Goal: Check status: Check status

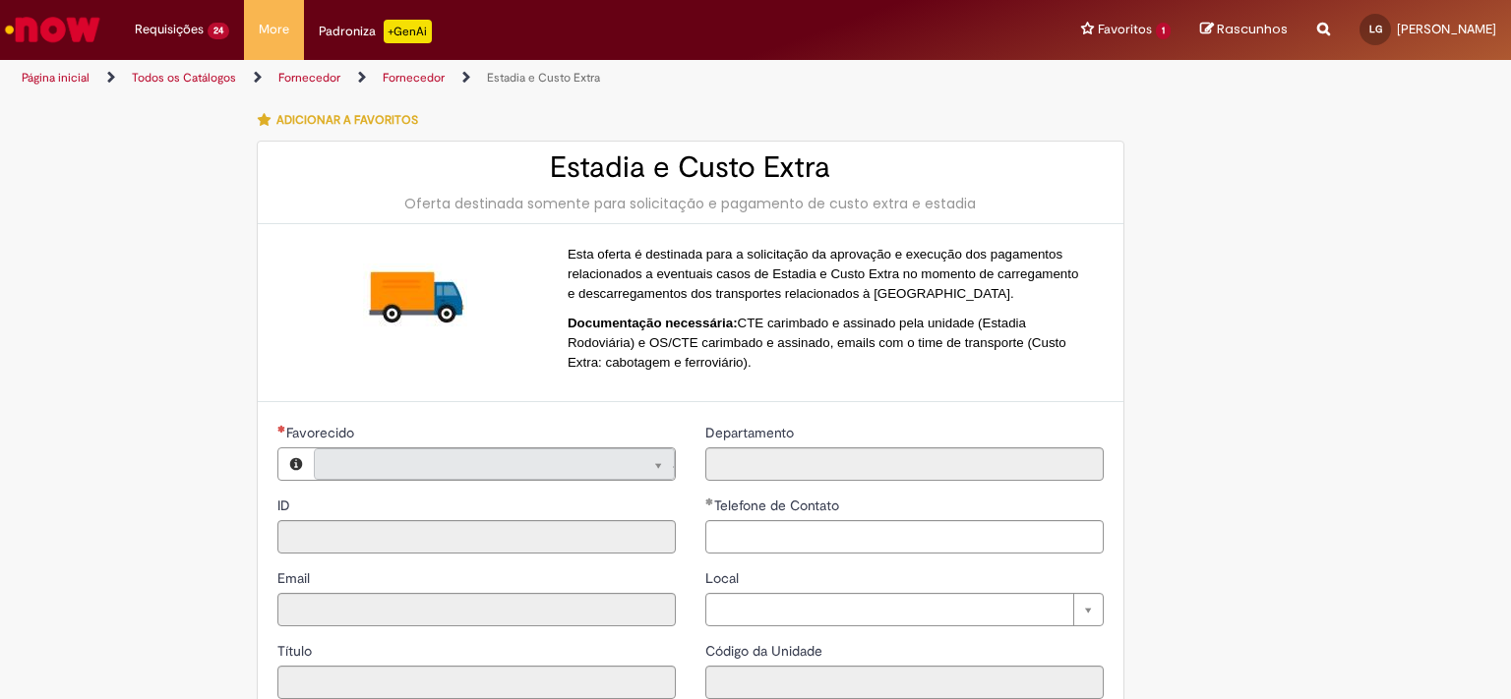
type input "**********"
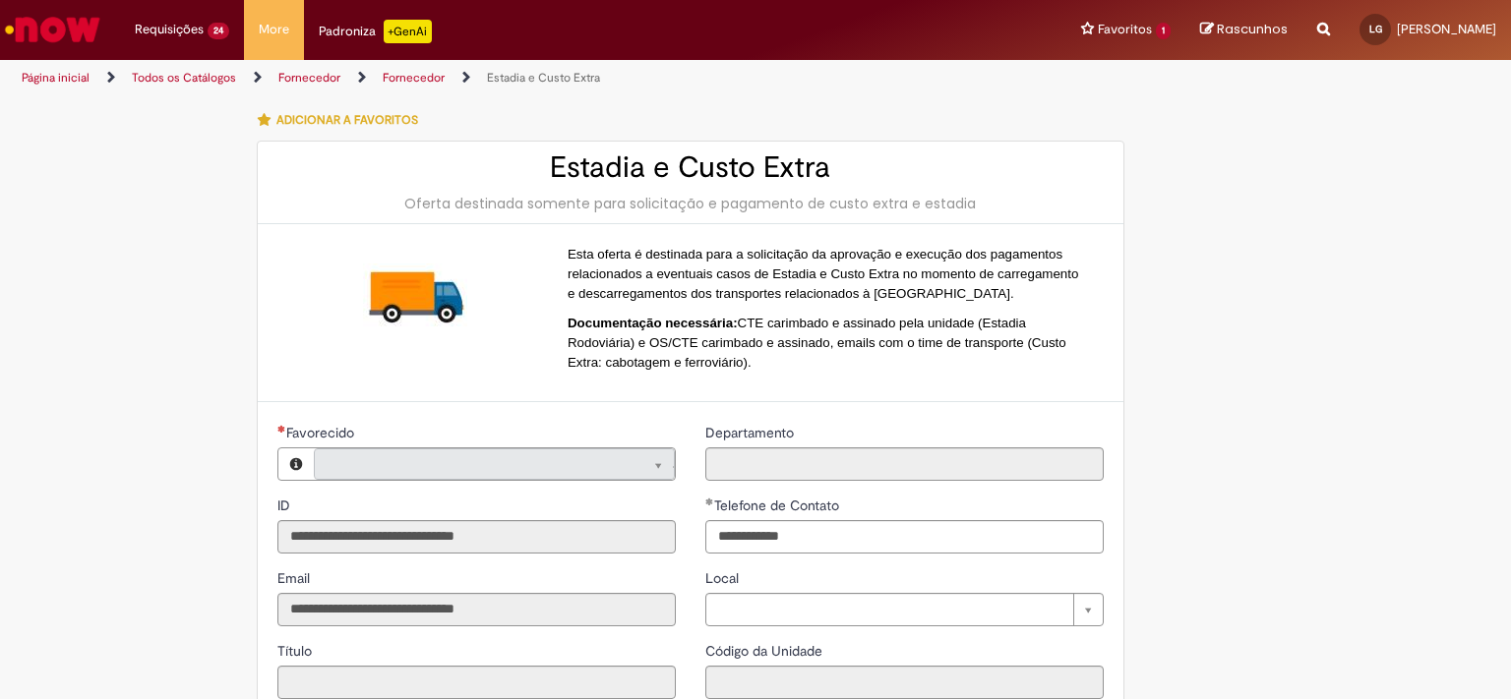
type input "**********"
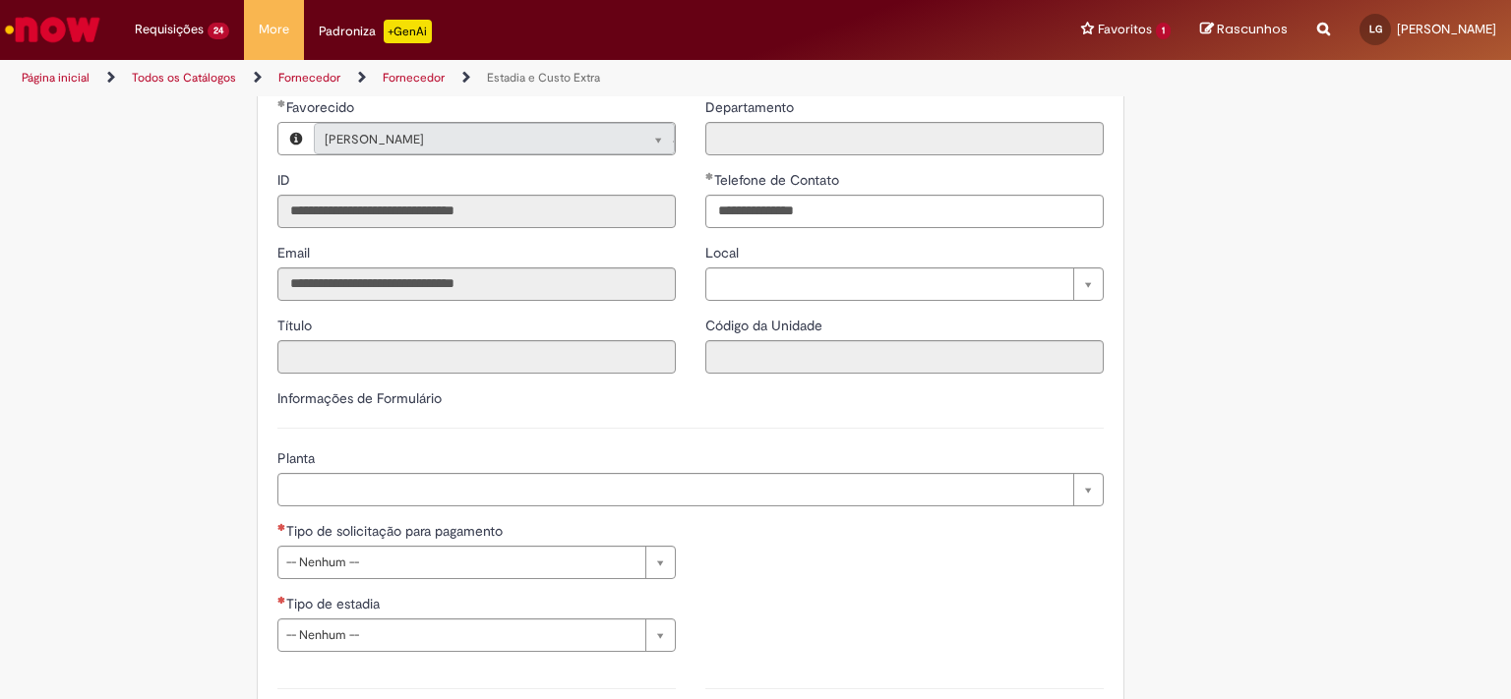
scroll to position [35, 0]
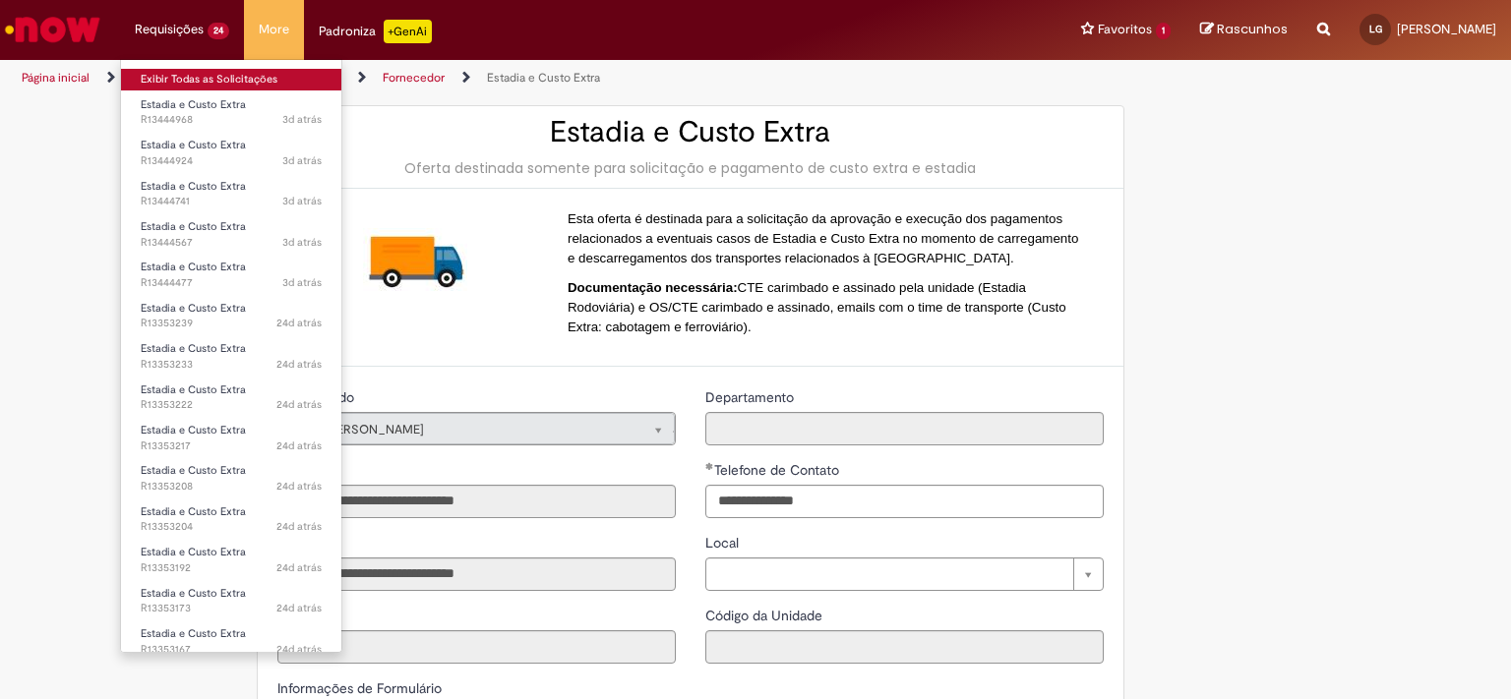
click at [200, 81] on link "Exibir Todas as Solicitações" at bounding box center [231, 80] width 220 height 22
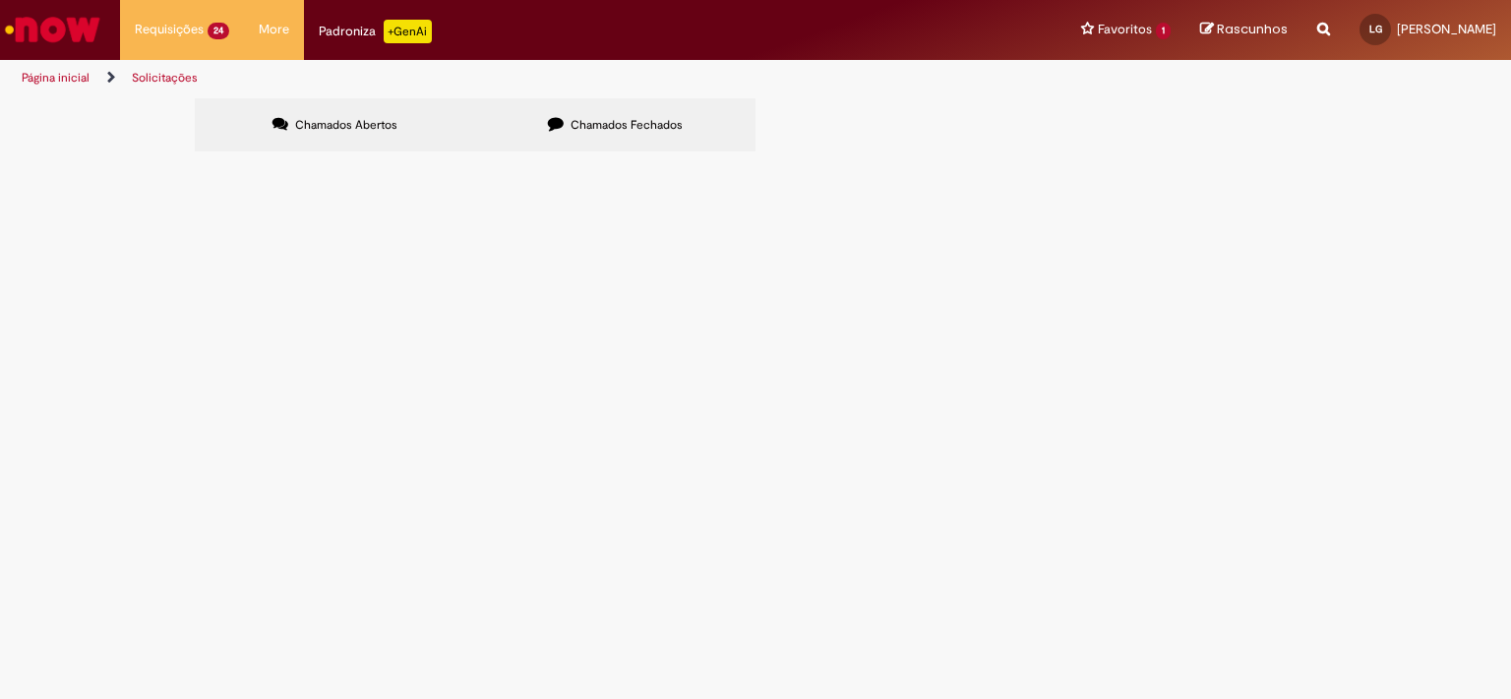
click at [0, 0] on span "R13444968" at bounding box center [0, 0] width 0 height 0
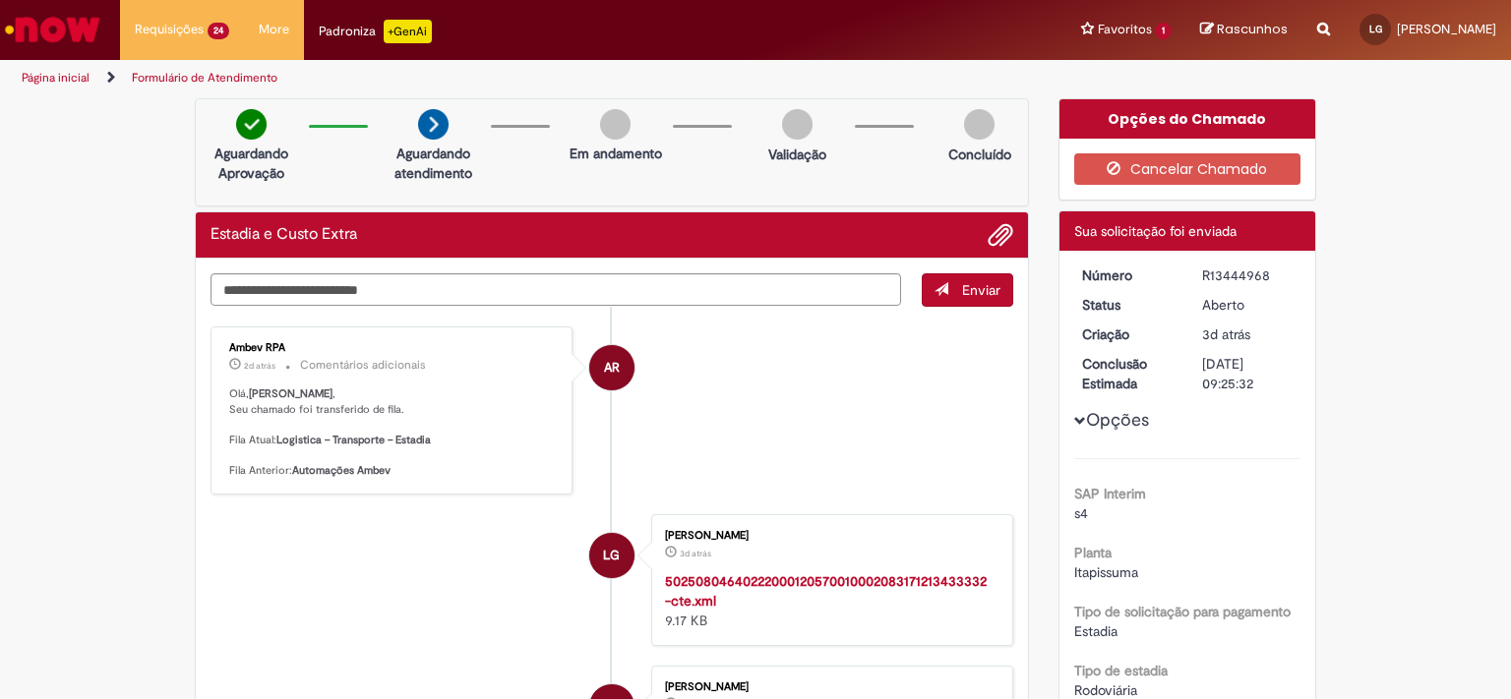
drag, startPoint x: 1187, startPoint y: 272, endPoint x: 1282, endPoint y: 282, distance: 94.9
click at [1283, 282] on dd "R13444968" at bounding box center [1247, 276] width 121 height 20
copy div "R13444968"
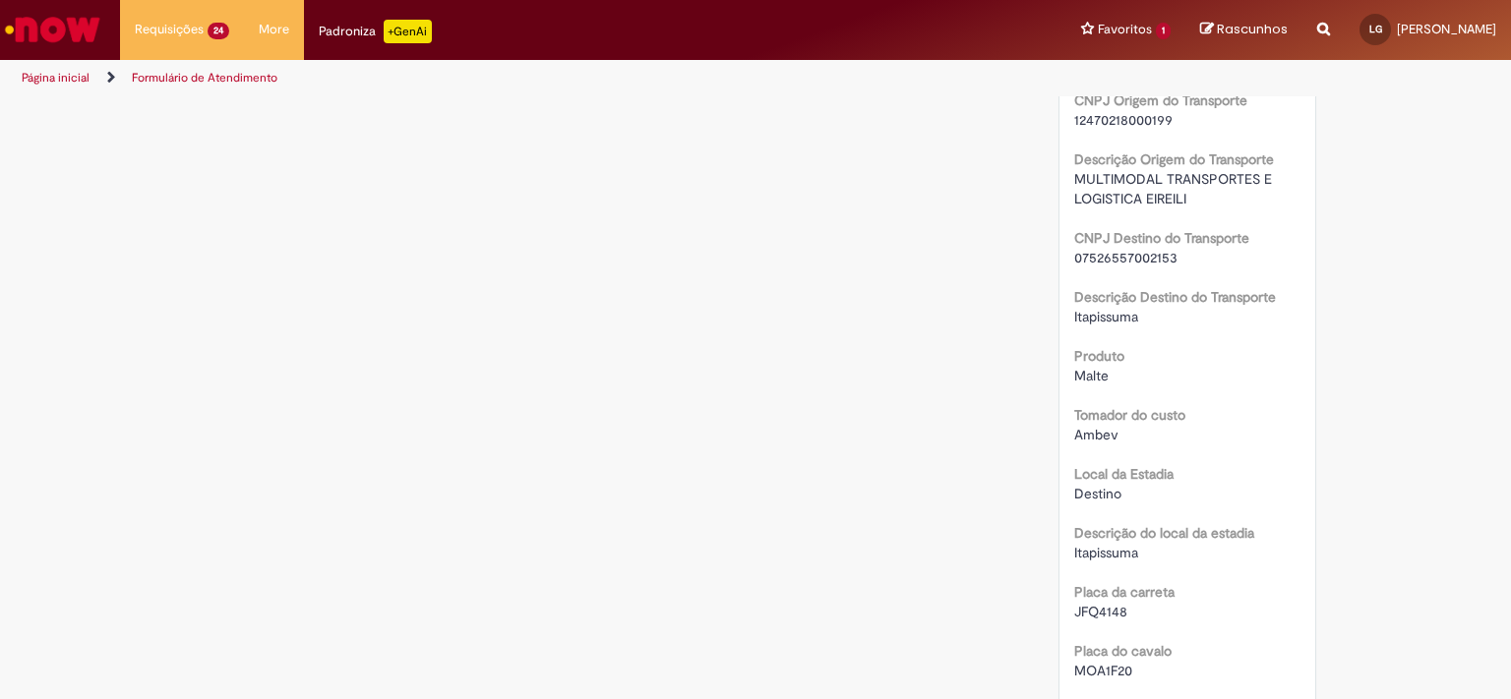
scroll to position [2280, 0]
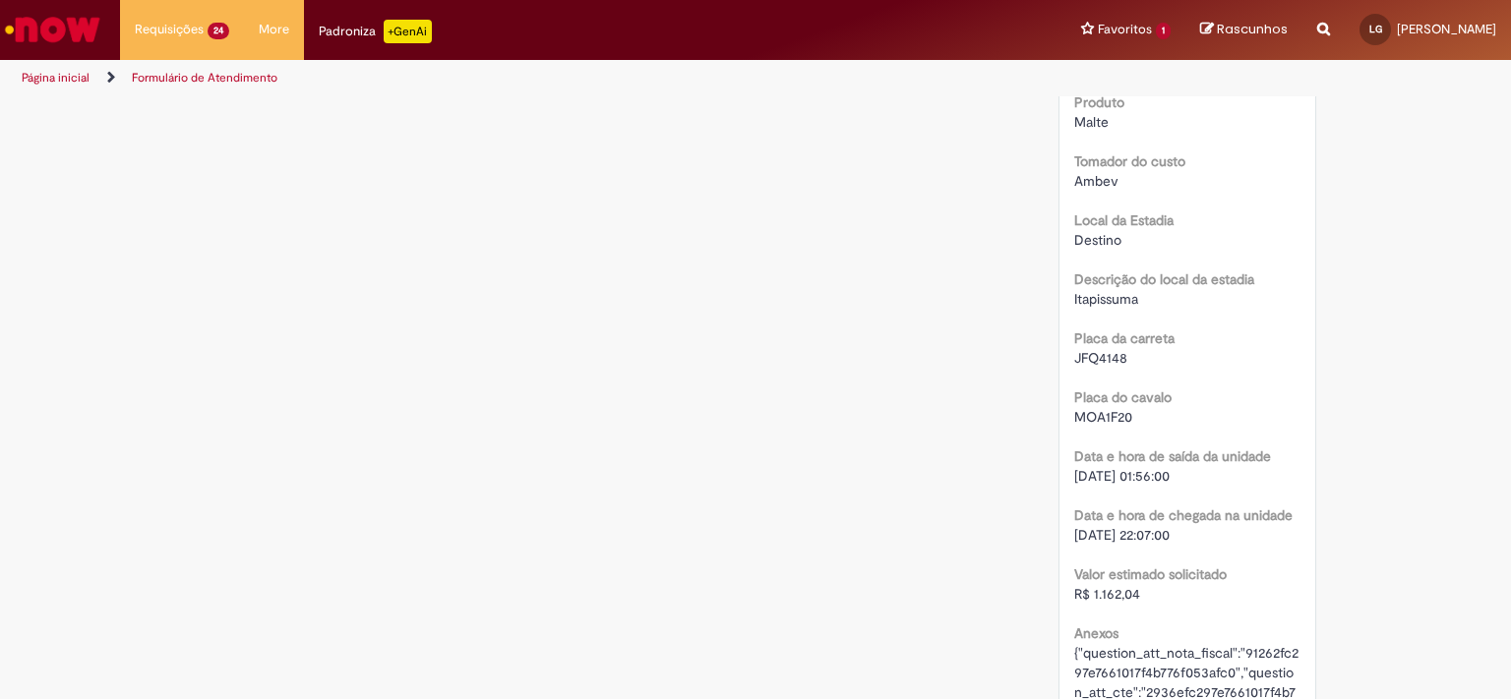
drag, startPoint x: 1069, startPoint y: 577, endPoint x: 1176, endPoint y: 572, distance: 107.3
copy span "[DATE] 22:07"
drag, startPoint x: 1070, startPoint y: 497, endPoint x: 1168, endPoint y: 502, distance: 98.5
click at [1169, 485] on span "[DATE] 01:56:00" at bounding box center [1121, 476] width 95 height 18
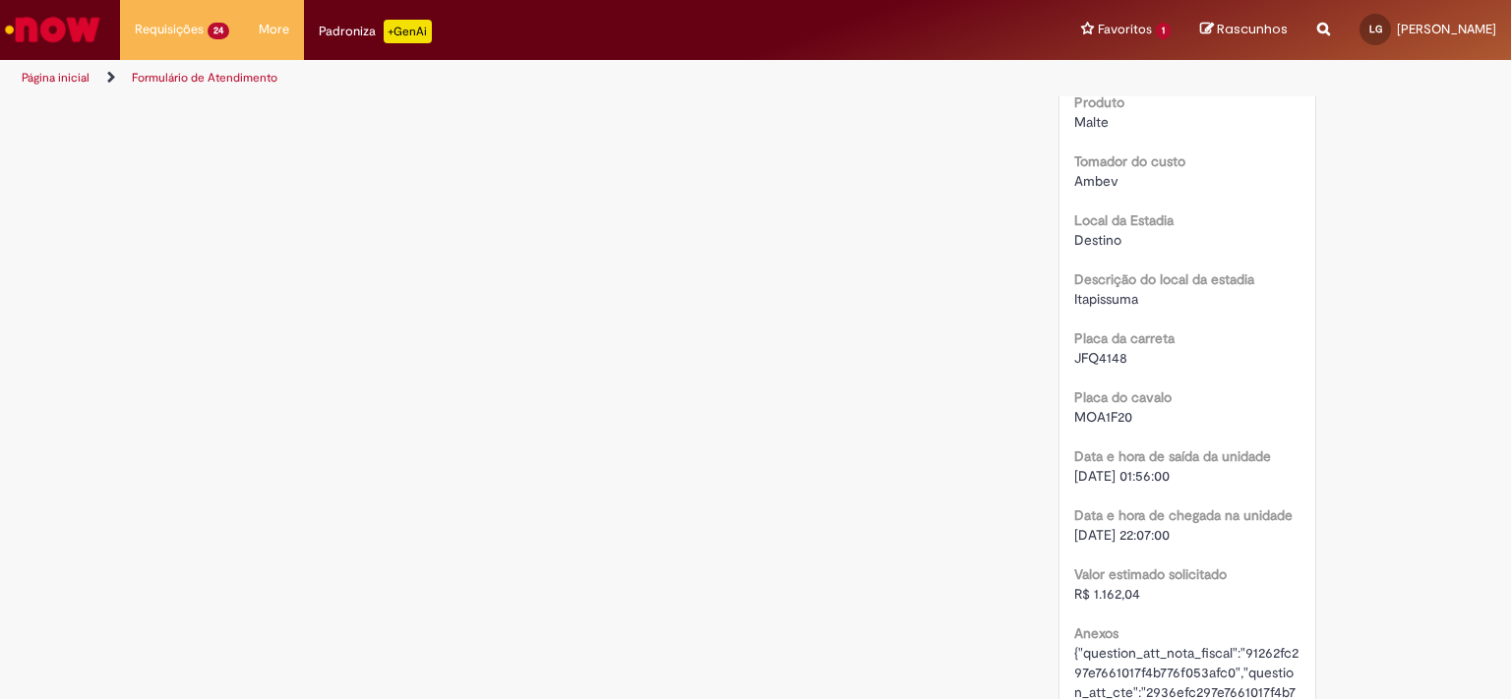
copy span "[DATE] 01:56"
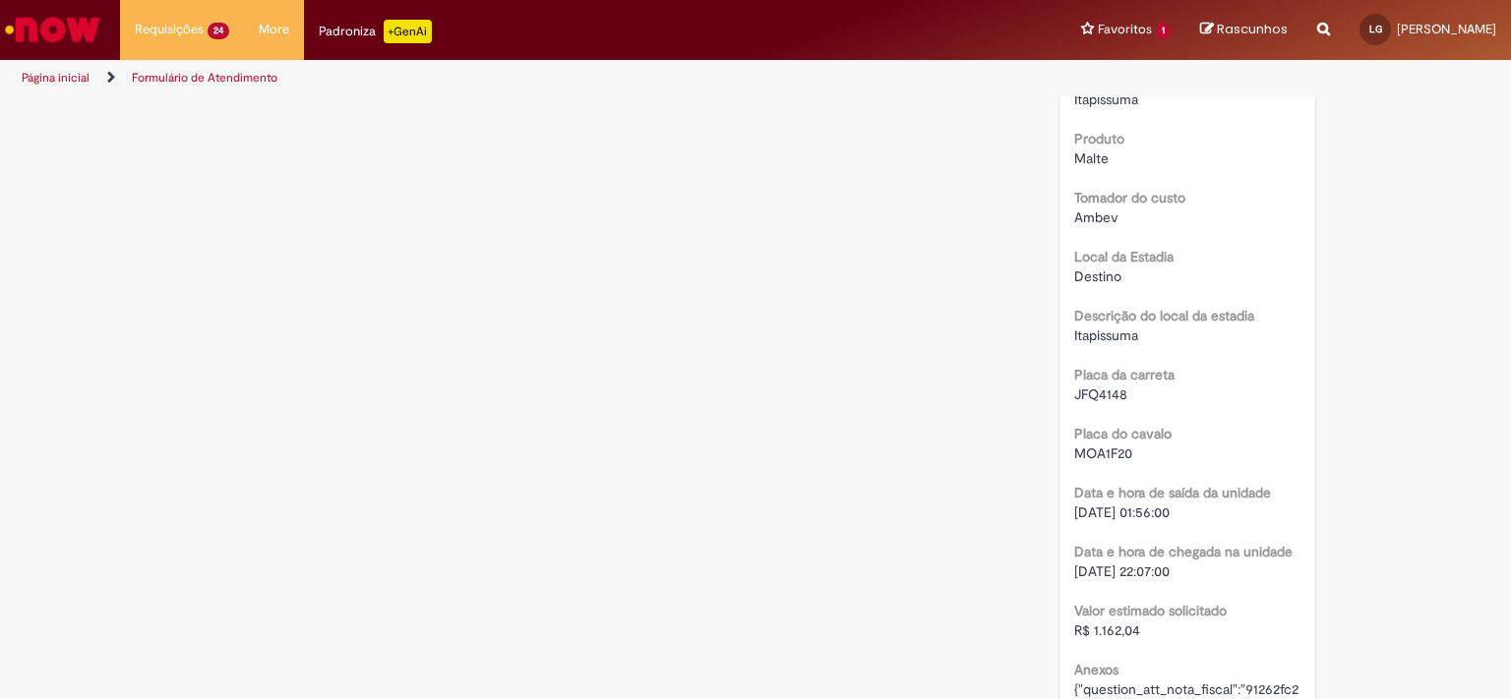
scroll to position [2172, 0]
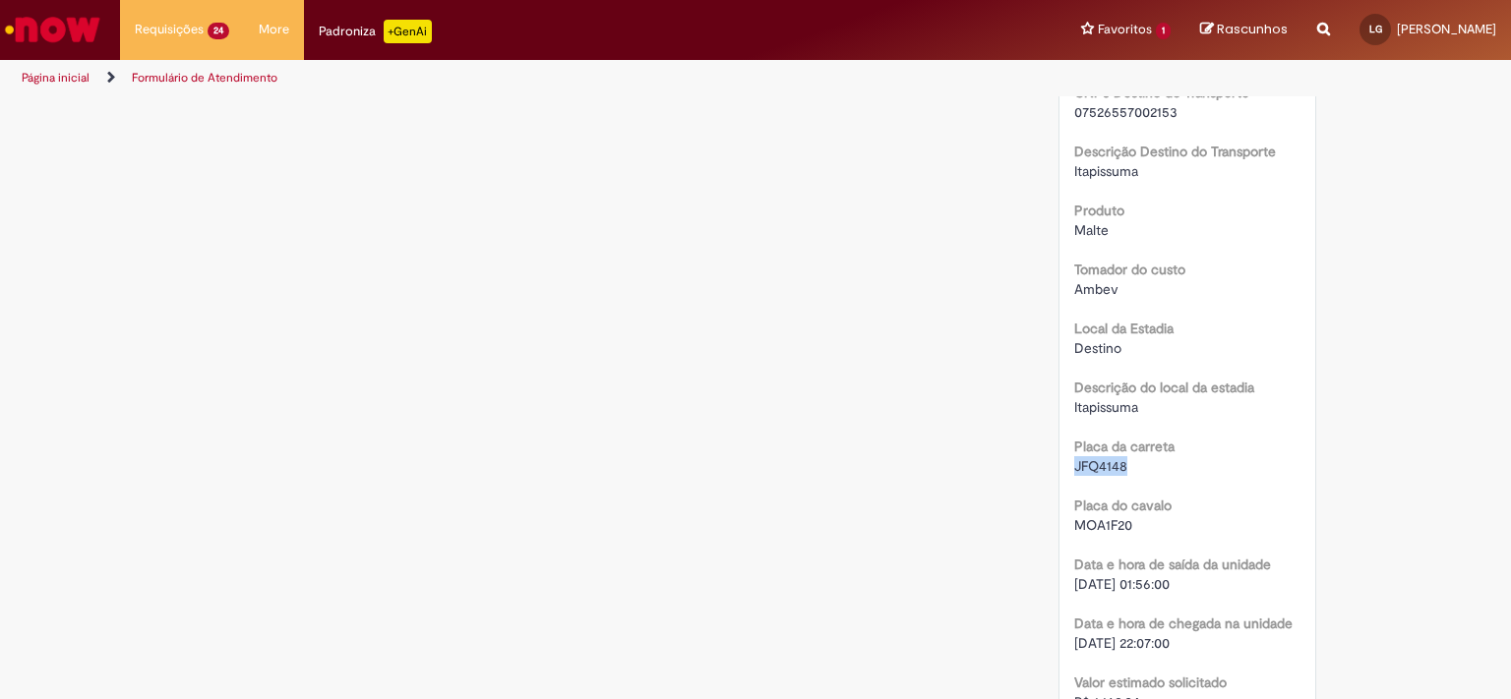
drag, startPoint x: 1068, startPoint y: 490, endPoint x: 1119, endPoint y: 490, distance: 51.1
click at [1123, 476] on div "JFQ4148" at bounding box center [1187, 466] width 227 height 20
copy span "JFQ4148"
click at [199, 78] on link "Formulário de Atendimento" at bounding box center [205, 78] width 146 height 16
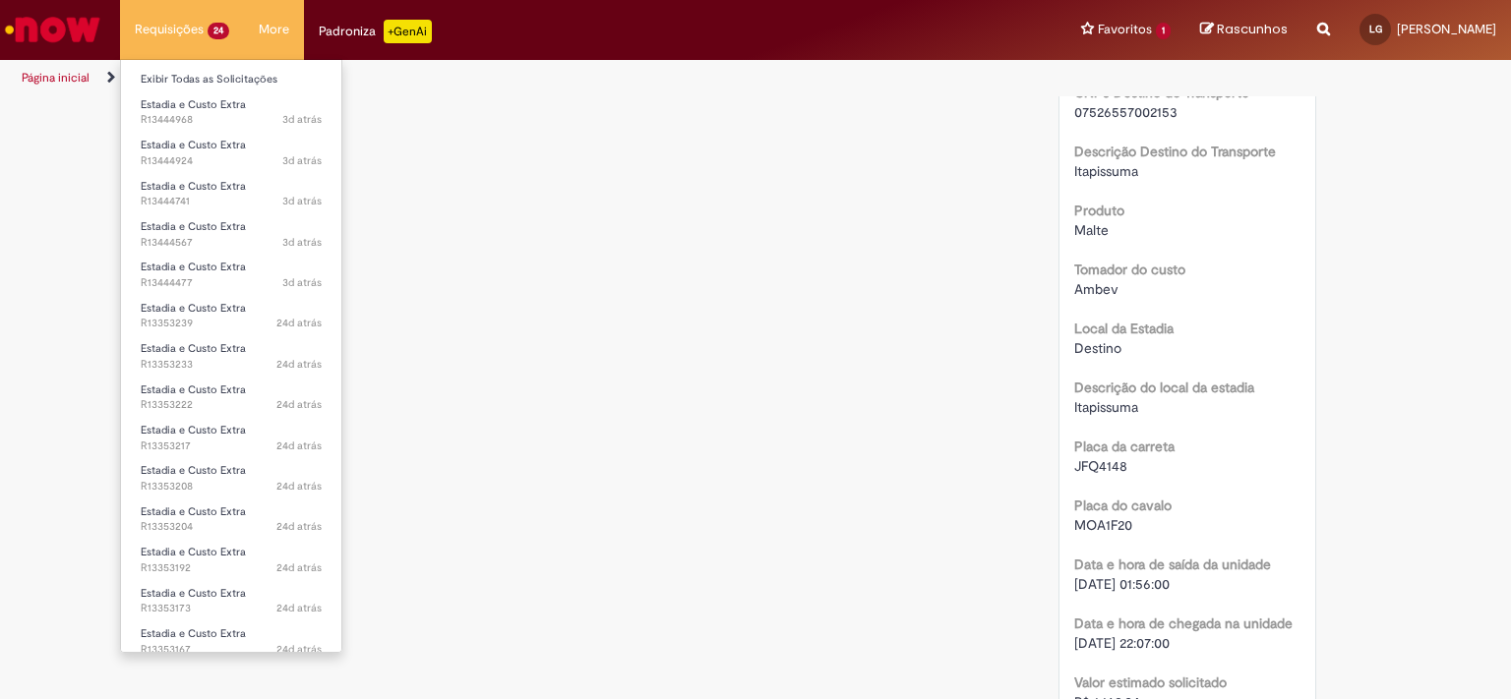
click at [181, 33] on li "Requisições 24 Exibir Todas as Solicitações Estadia e Custo Extra 3d atrás 3 [P…" at bounding box center [182, 29] width 124 height 59
click at [207, 79] on link "Exibir Todas as Solicitações" at bounding box center [231, 80] width 220 height 22
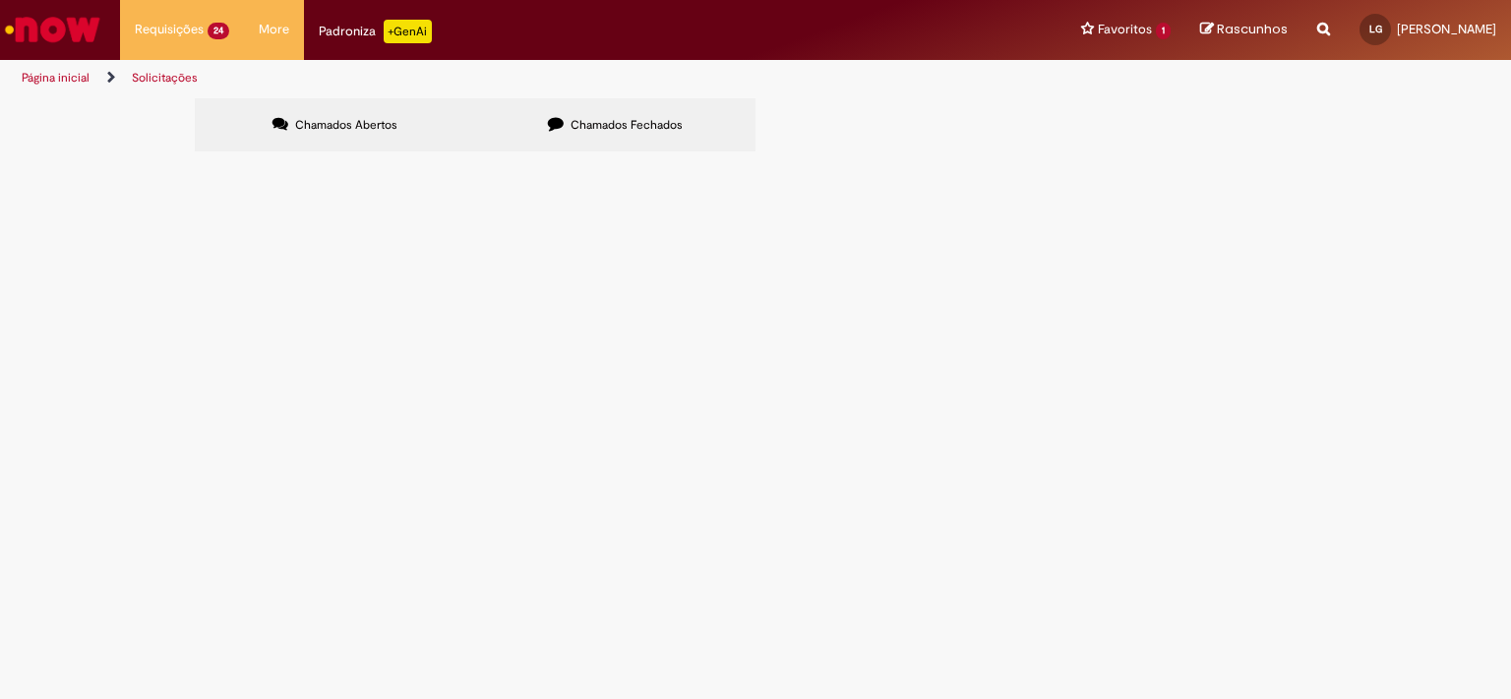
click at [0, 0] on span "R13444924" at bounding box center [0, 0] width 0 height 0
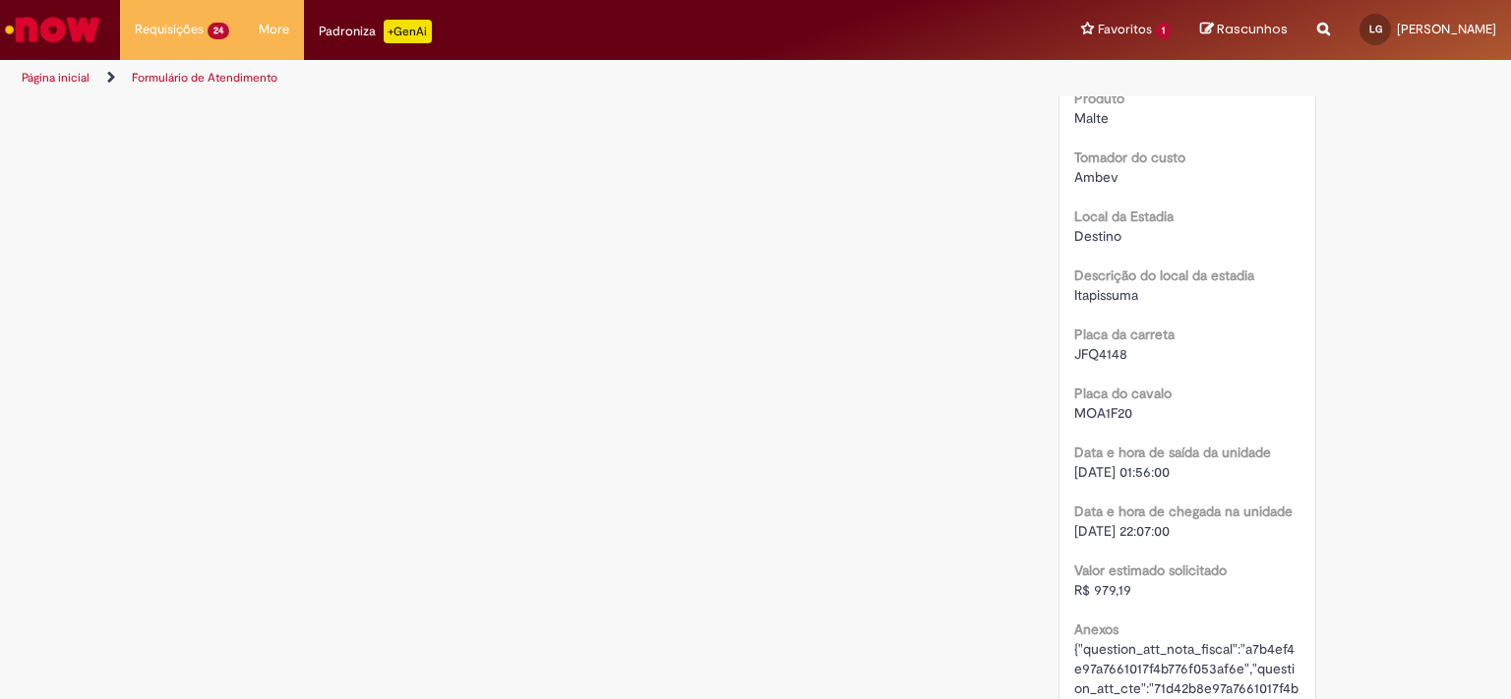
scroll to position [2357, 0]
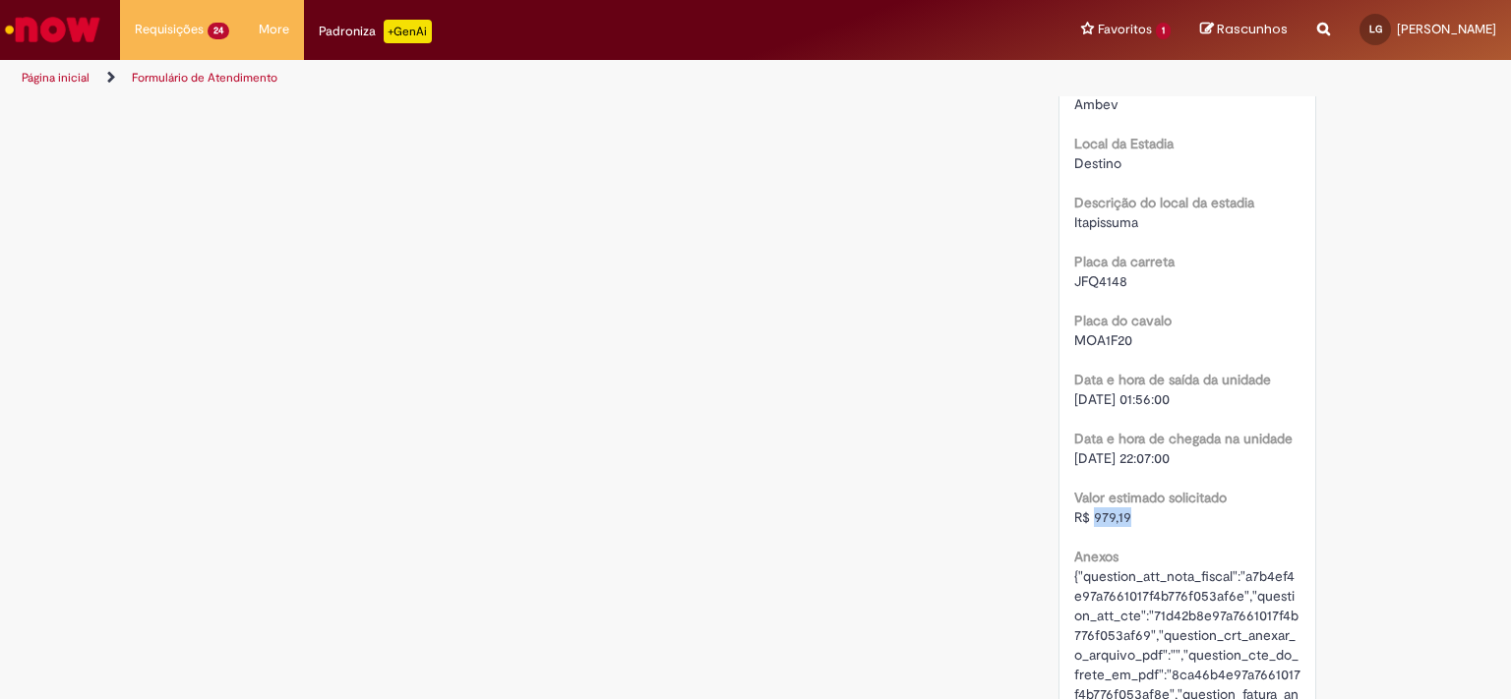
drag, startPoint x: 1088, startPoint y: 557, endPoint x: 1122, endPoint y: 562, distance: 34.8
click at [1122, 527] on div "R$ 979,19" at bounding box center [1187, 518] width 227 height 20
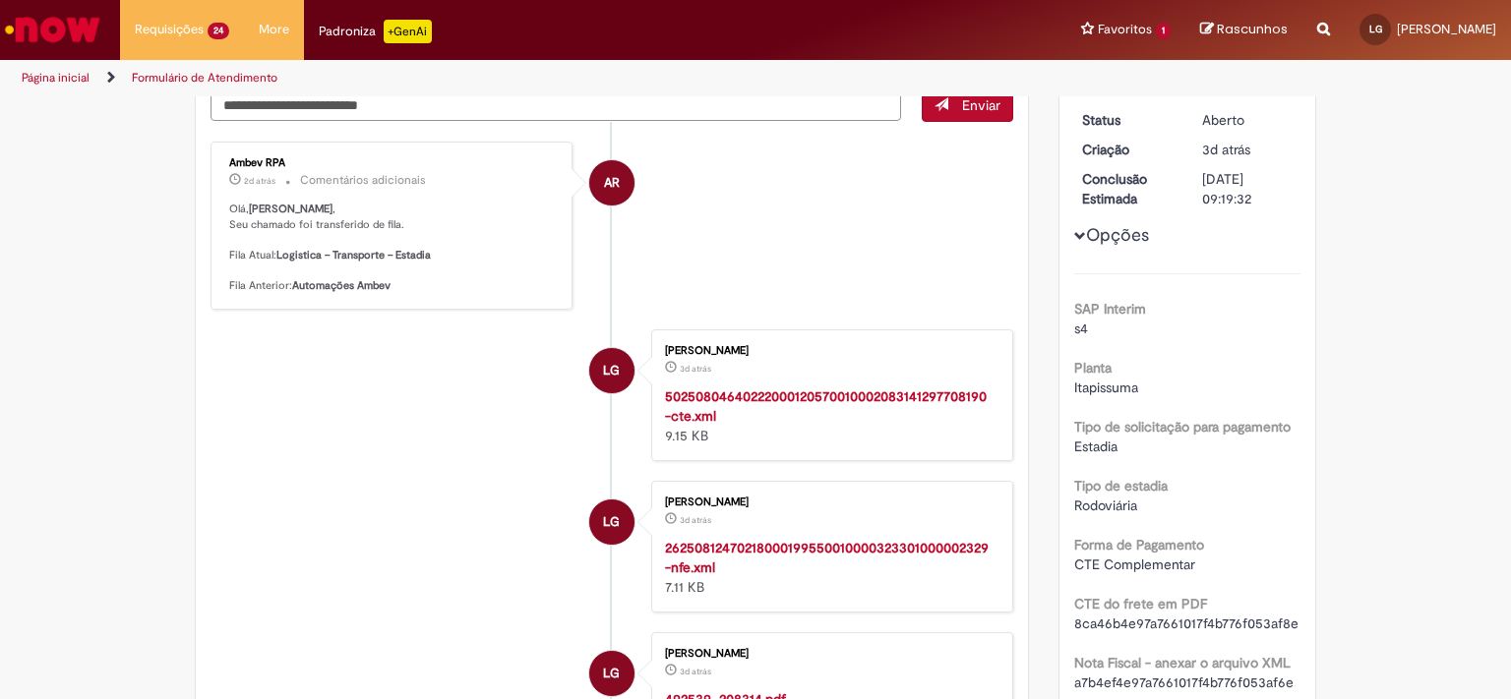
scroll to position [0, 0]
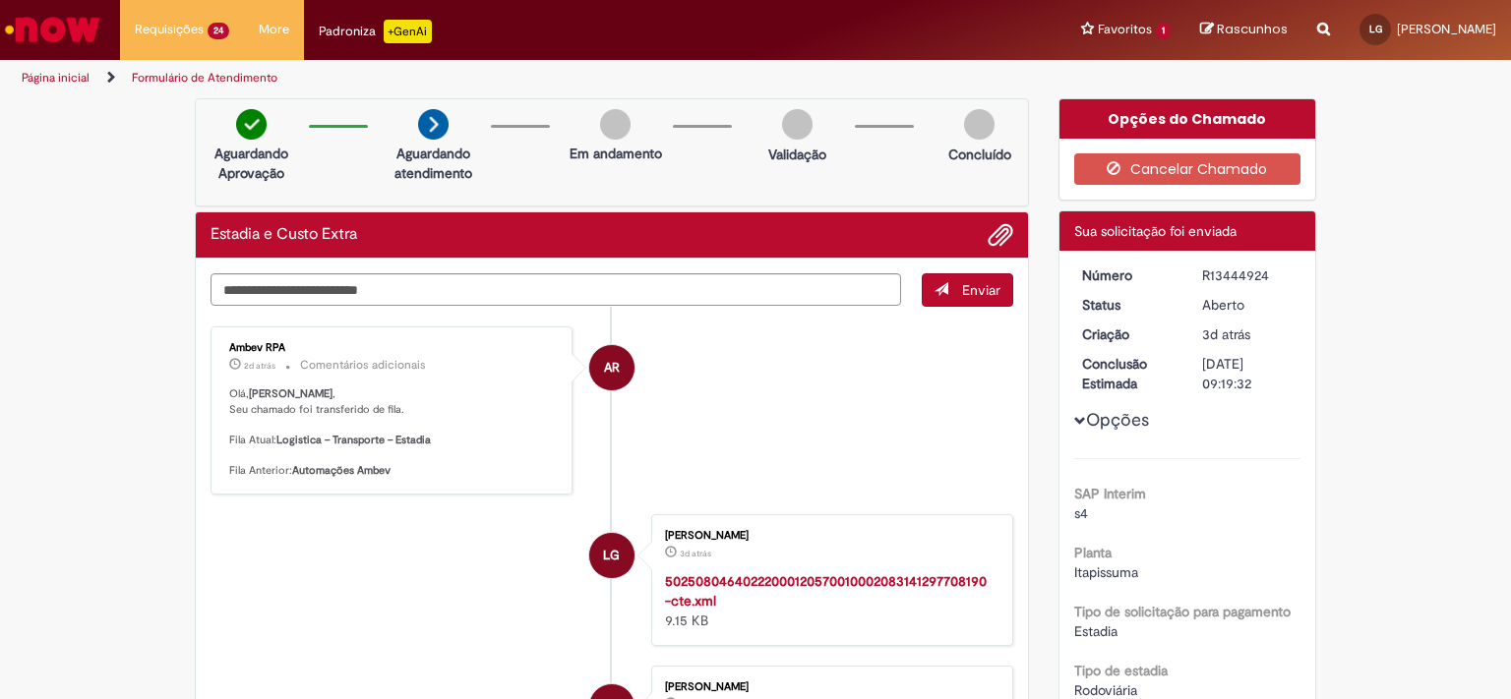
drag, startPoint x: 1194, startPoint y: 274, endPoint x: 1264, endPoint y: 272, distance: 69.9
click at [1264, 272] on div "R13444924" at bounding box center [1247, 276] width 91 height 20
copy div "R13444924"
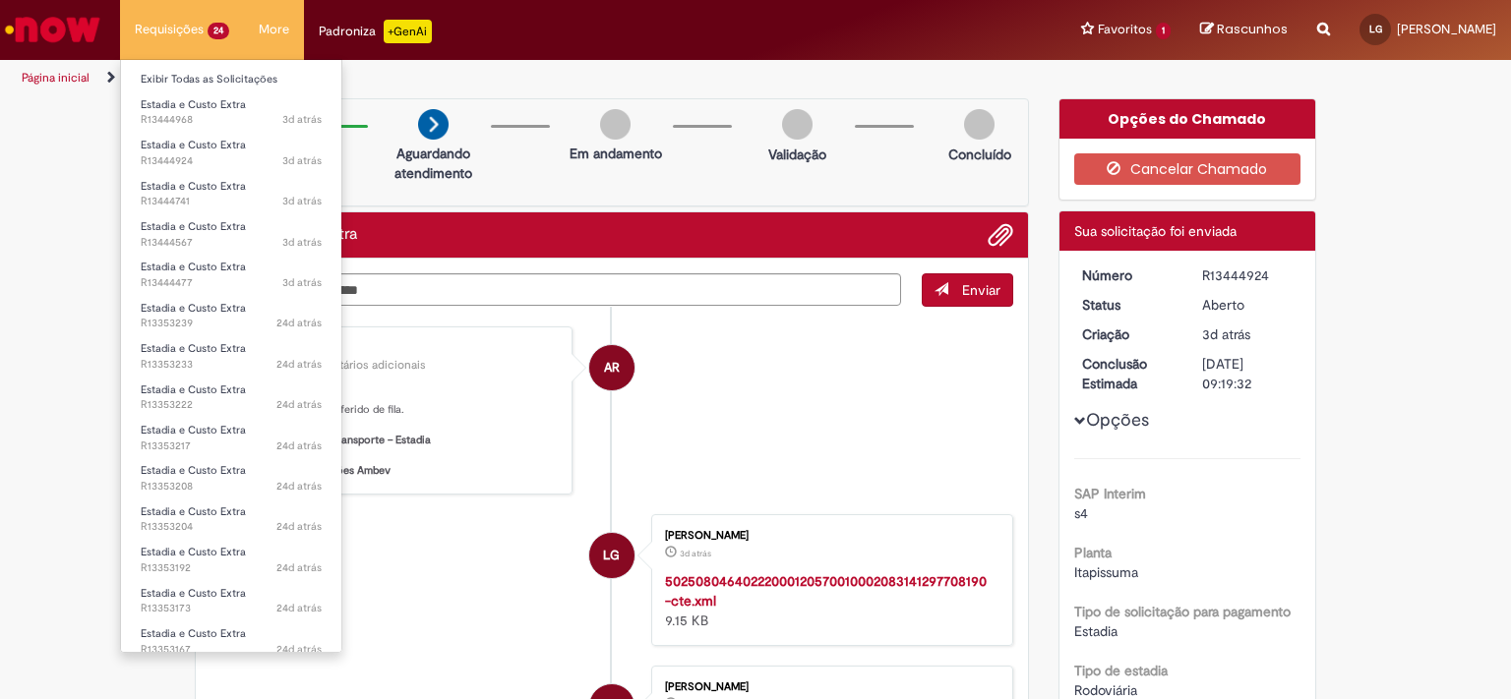
click at [187, 30] on li "Requisições 24 Exibir Todas as Solicitações Estadia e Custo Extra 3d atrás 3 [P…" at bounding box center [182, 29] width 124 height 59
click at [203, 85] on link "Exibir Todas as Solicitações" at bounding box center [231, 80] width 220 height 22
